Goal: Book appointment/travel/reservation

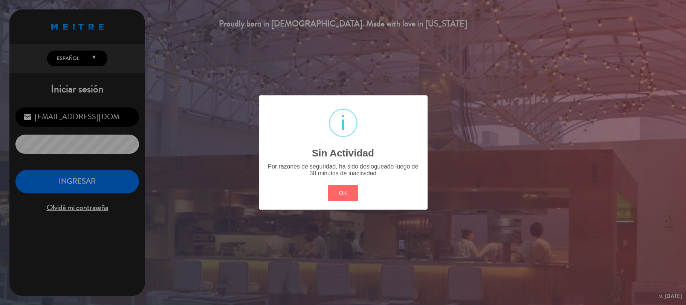
click at [347, 191] on button "OK" at bounding box center [343, 193] width 31 height 16
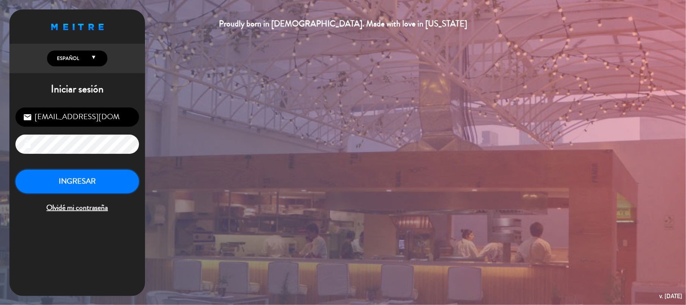
click at [75, 176] on button "INGRESAR" at bounding box center [77, 181] width 124 height 24
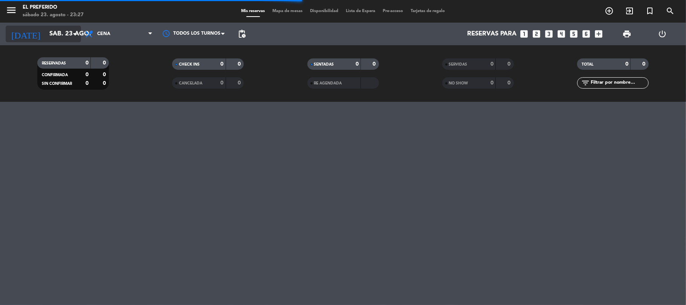
click at [60, 37] on input "sáb. 23 ago." at bounding box center [86, 34] width 81 height 15
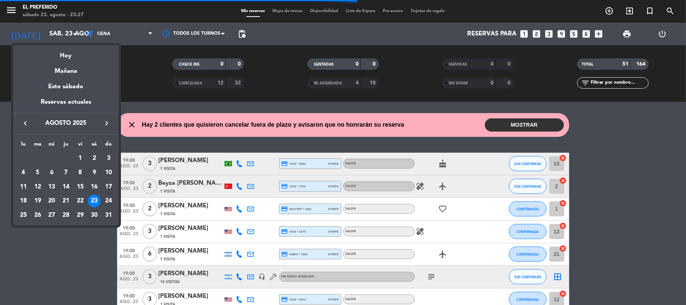
click at [96, 215] on div "30" at bounding box center [94, 215] width 13 height 13
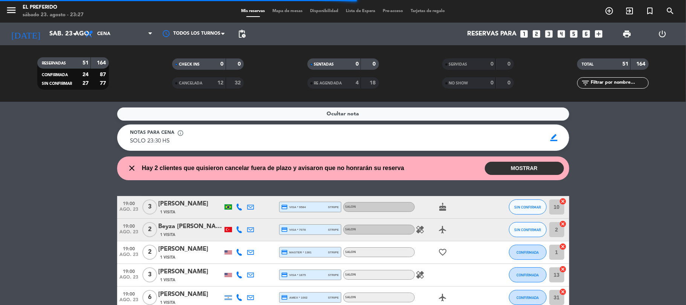
type input "sáb. 30 ago."
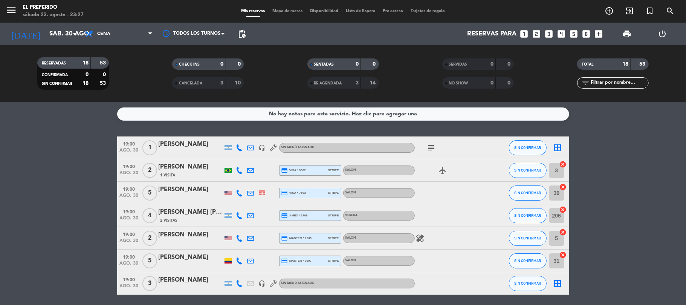
click at [184, 146] on div "[PERSON_NAME]" at bounding box center [191, 144] width 64 height 10
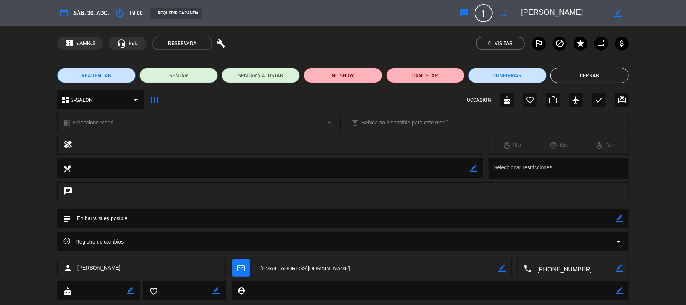
click at [618, 216] on icon "border_color" at bounding box center [619, 218] width 7 height 7
drag, startPoint x: 175, startPoint y: 214, endPoint x: 96, endPoint y: 228, distance: 80.3
click at [96, 228] on div "subject" at bounding box center [343, 220] width 686 height 23
click at [615, 218] on textarea at bounding box center [343, 218] width 545 height 19
type textarea "En barra"
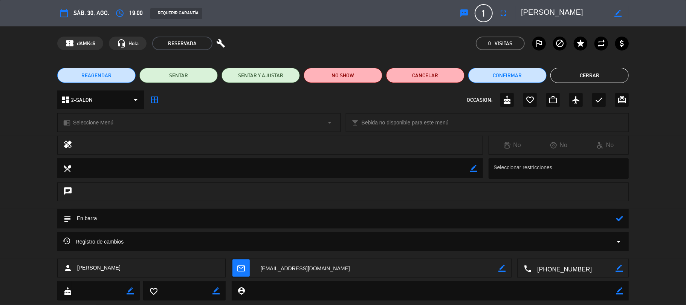
click at [618, 218] on icon at bounding box center [619, 218] width 7 height 7
click at [573, 74] on button "Cerrar" at bounding box center [589, 75] width 78 height 15
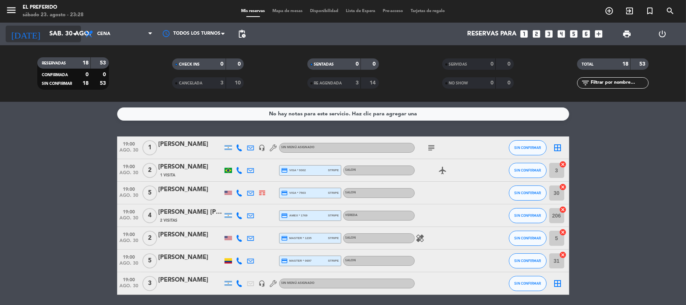
click at [59, 34] on input "sáb. 30 ago." at bounding box center [86, 34] width 81 height 15
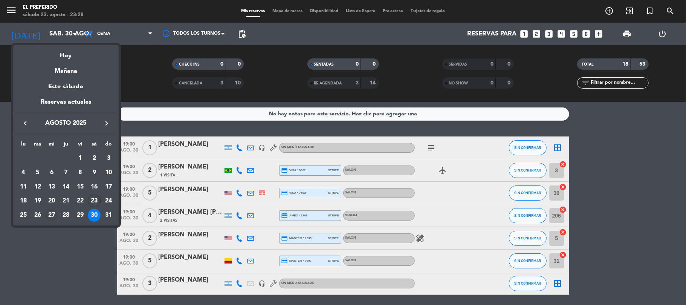
click at [49, 215] on div "27" at bounding box center [51, 215] width 13 height 13
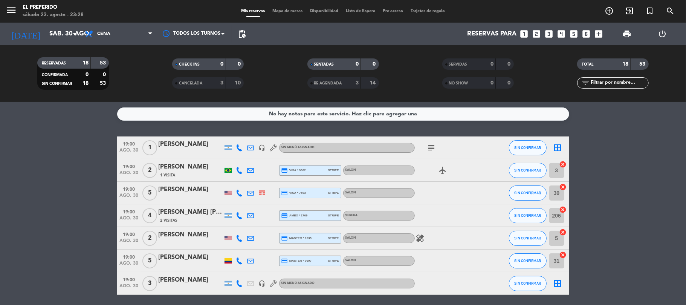
type input "mié. 27 ago."
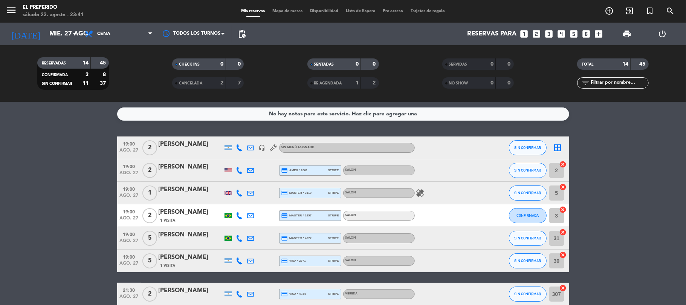
click at [540, 35] on icon "looks_two" at bounding box center [537, 34] width 10 height 10
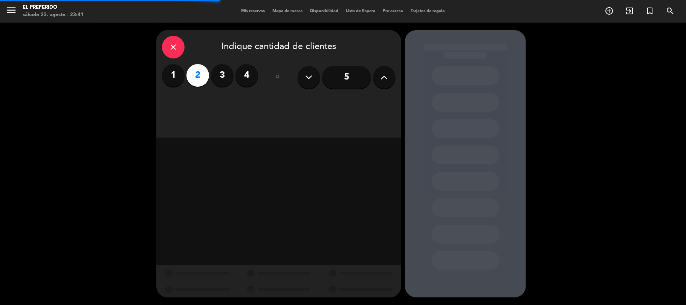
click at [358, 101] on div "close Indique cantidad de clientes 1 2 3 4 ó 5" at bounding box center [278, 83] width 245 height 107
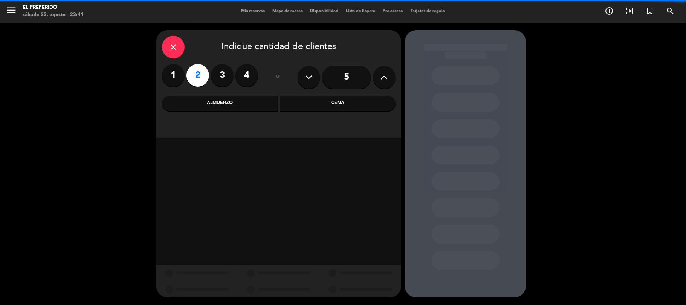
click at [357, 102] on div "Cena" at bounding box center [338, 103] width 116 height 15
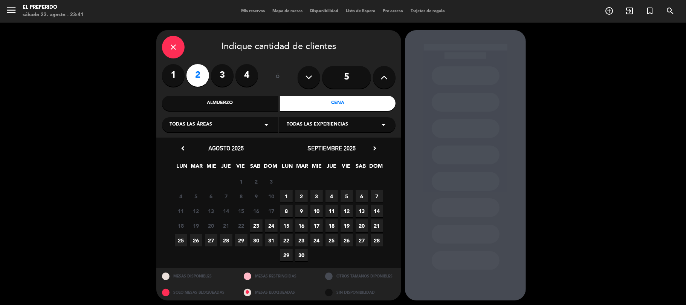
click at [216, 238] on span "27" at bounding box center [211, 240] width 12 height 12
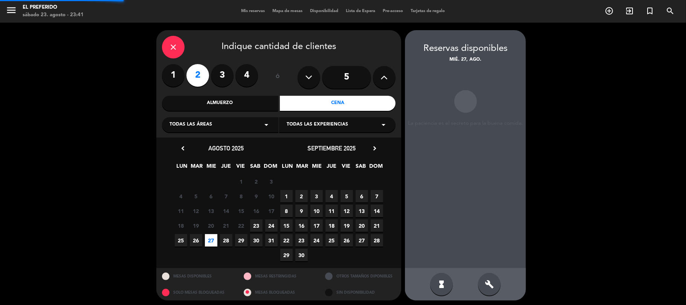
scroll to position [3, 0]
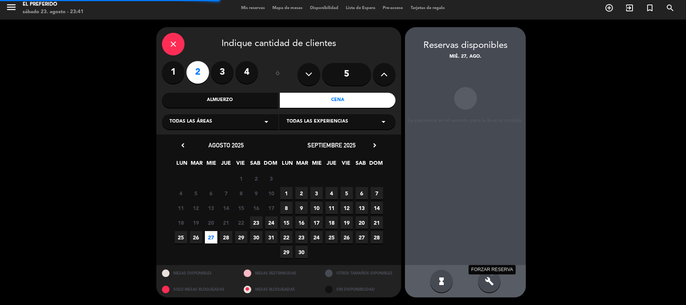
click at [487, 279] on icon "build" at bounding box center [489, 280] width 9 height 9
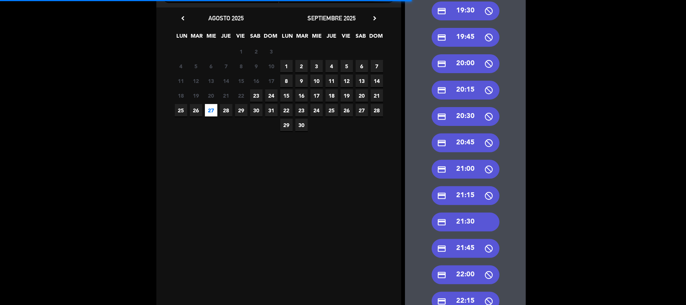
scroll to position [254, 0]
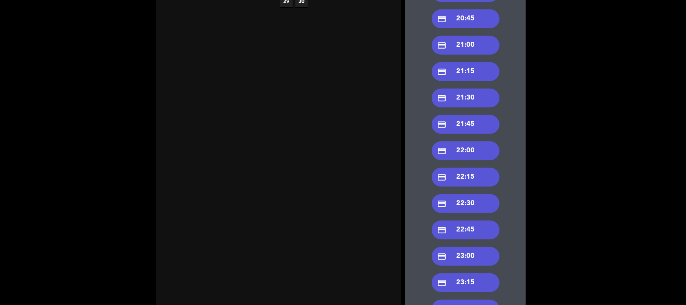
click at [467, 97] on div "credit_card 21:30" at bounding box center [466, 97] width 68 height 19
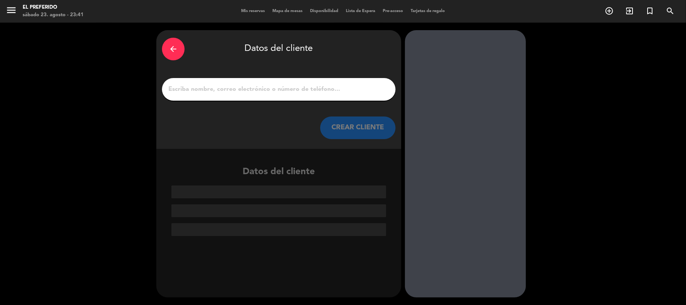
scroll to position [0, 0]
click at [262, 95] on div at bounding box center [278, 89] width 233 height 23
paste input "[PERSON_NAME]"
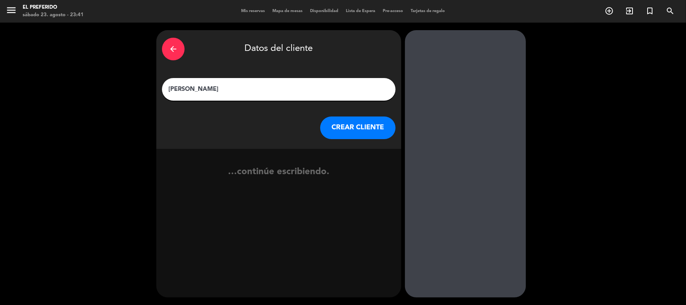
type input "[PERSON_NAME]"
click at [344, 130] on button "CREAR CLIENTE" at bounding box center [357, 127] width 75 height 23
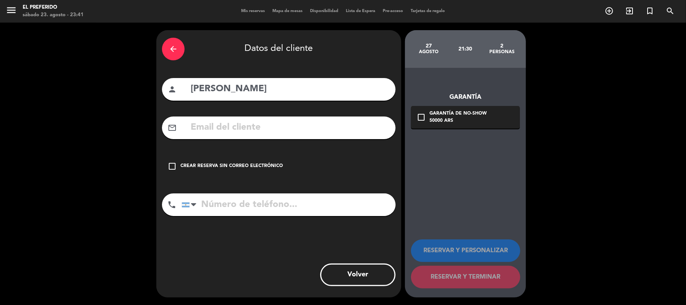
click at [202, 125] on input "text" at bounding box center [290, 127] width 200 height 15
paste input "[EMAIL_ADDRESS][DOMAIN_NAME]"
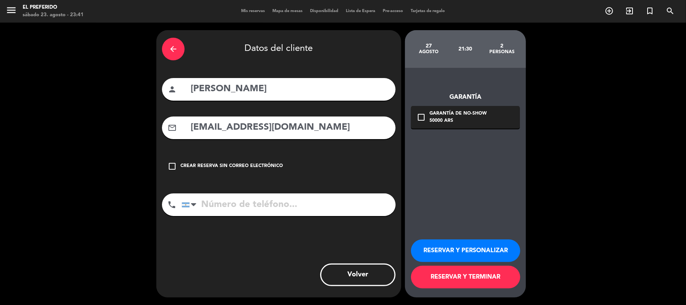
type input "[EMAIL_ADDRESS][DOMAIN_NAME]"
click at [307, 212] on input "tel" at bounding box center [289, 204] width 214 height 23
paste input "[PHONE_NUMBER]"
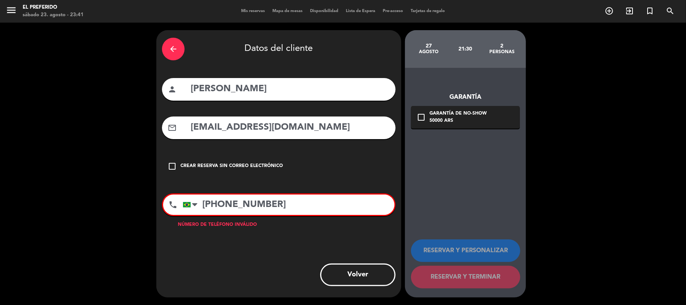
click at [437, 124] on div "50000 ARS" at bounding box center [457, 121] width 57 height 8
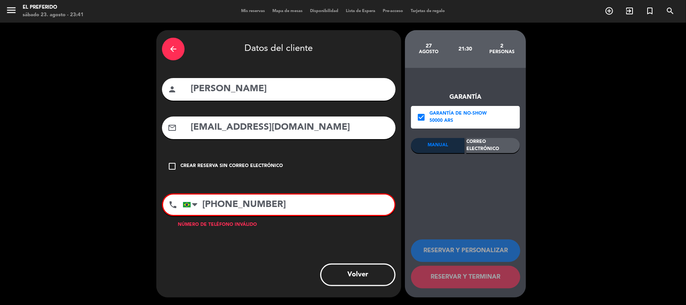
click at [491, 147] on div "Correo Electrónico" at bounding box center [492, 145] width 53 height 15
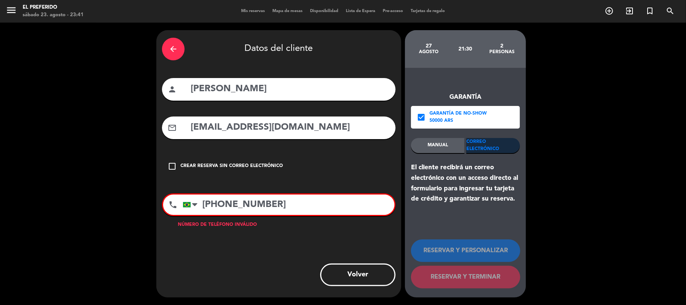
click at [221, 200] on input "[PHONE_NUMBER]" at bounding box center [289, 204] width 212 height 20
click at [232, 205] on input "+5551 9955-2939" at bounding box center [289, 204] width 212 height 20
click at [254, 206] on input "[PHONE_NUMBER]" at bounding box center [289, 204] width 212 height 20
click at [275, 204] on input "[PHONE_NUMBER]" at bounding box center [289, 204] width 212 height 20
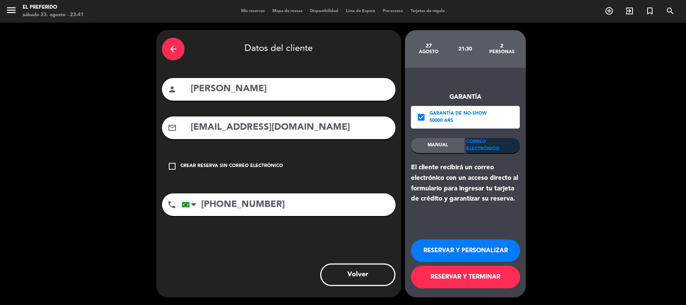
type input "[PHONE_NUMBER]"
click at [471, 251] on button "RESERVAR Y PERSONALIZAR" at bounding box center [465, 250] width 109 height 23
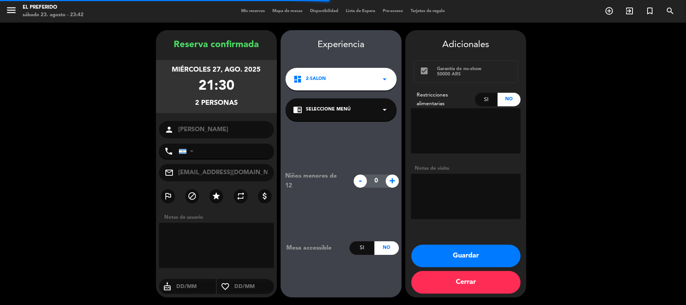
type input "[PHONE_NUMBER]"
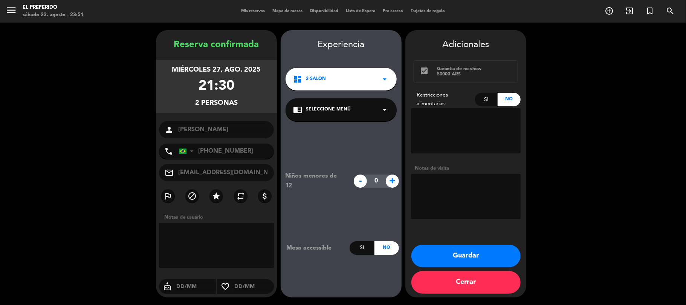
click at [372, 115] on div "chrome_reader_mode Seleccione Menú arrow_drop_down" at bounding box center [340, 109] width 111 height 23
click at [345, 133] on div "SALON" at bounding box center [341, 131] width 96 height 8
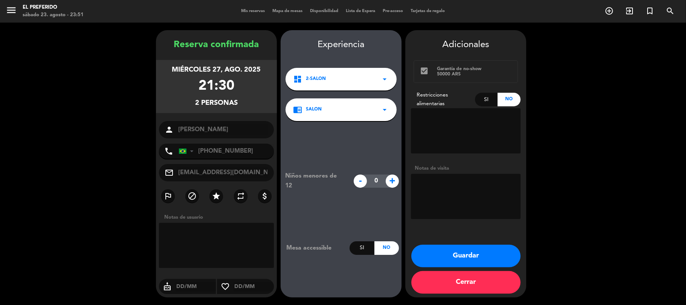
click at [432, 251] on button "Guardar" at bounding box center [465, 255] width 109 height 23
